Goal: Information Seeking & Learning: Learn about a topic

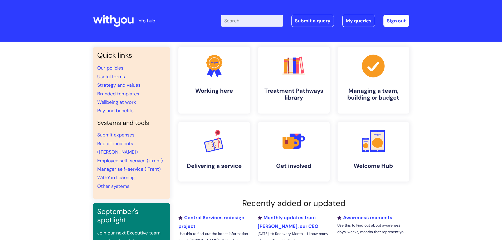
click at [252, 23] on input "Enter your search term here..." at bounding box center [252, 21] width 62 height 12
type input "[MEDICAL_DATA]"
click button "Search" at bounding box center [0, 0] width 0 height 0
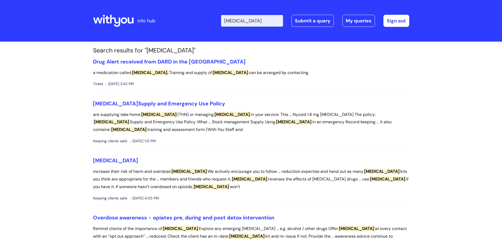
click at [253, 24] on input "[MEDICAL_DATA]" at bounding box center [252, 21] width 62 height 12
type input "[MEDICAL_DATA] assessment"
click button "Search" at bounding box center [0, 0] width 0 height 0
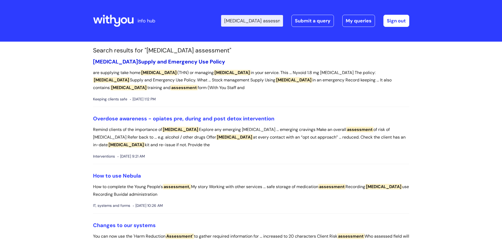
click at [182, 61] on link "[MEDICAL_DATA] Supply and Emergency Use Policy" at bounding box center [159, 61] width 132 height 7
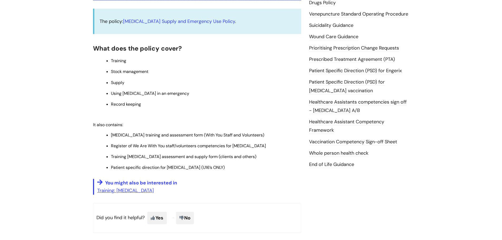
scroll to position [211, 0]
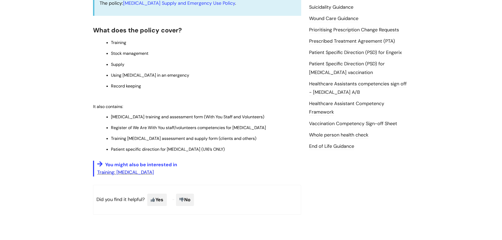
click at [124, 169] on link "Training: Naloxone" at bounding box center [125, 172] width 57 height 6
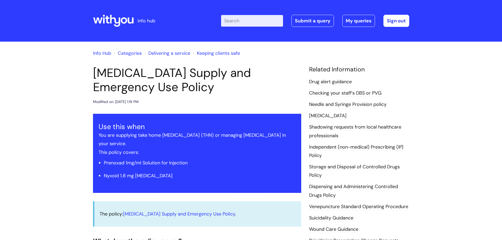
click at [212, 54] on link "Keeping clients safe" at bounding box center [218, 53] width 43 height 6
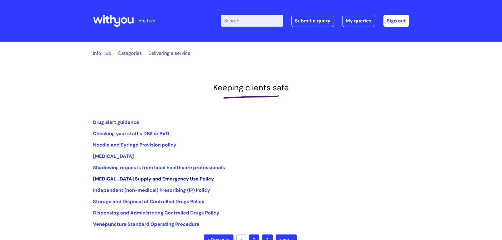
click at [143, 179] on link "[MEDICAL_DATA] Supply and Emergency Use Policy" at bounding box center [153, 179] width 121 height 6
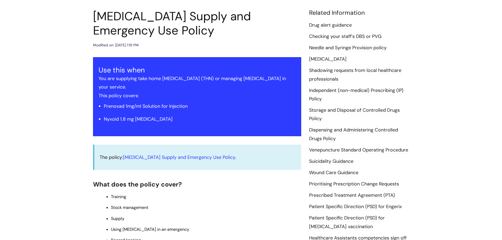
scroll to position [53, 0]
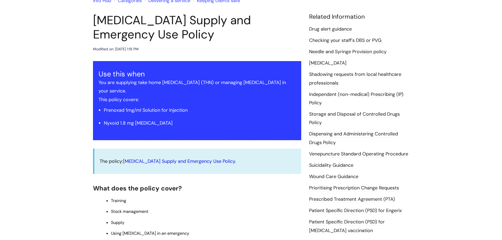
click at [193, 158] on link "[MEDICAL_DATA] Supply and Emergency Use Policy" at bounding box center [179, 161] width 112 height 6
